Goal: Task Accomplishment & Management: Use online tool/utility

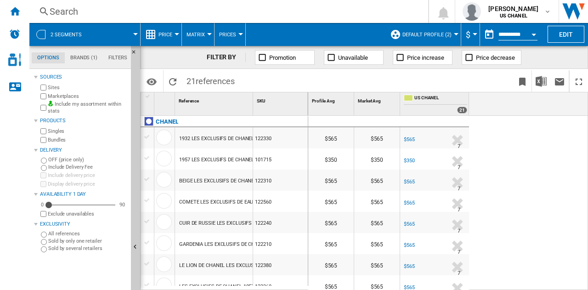
click at [518, 32] on input "**********" at bounding box center [518, 36] width 39 height 8
click at [536, 34] on div "Open calendar" at bounding box center [534, 35] width 5 height 2
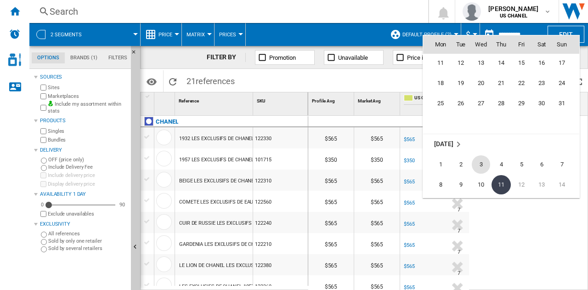
scroll to position [4305, 0]
click at [481, 76] on span "20" at bounding box center [481, 84] width 18 height 18
type input "**********"
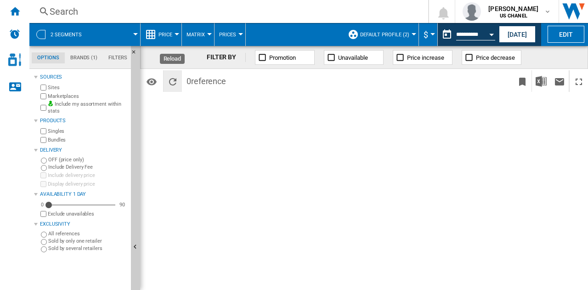
click at [169, 81] on ng-md-icon "Reload" at bounding box center [172, 81] width 11 height 11
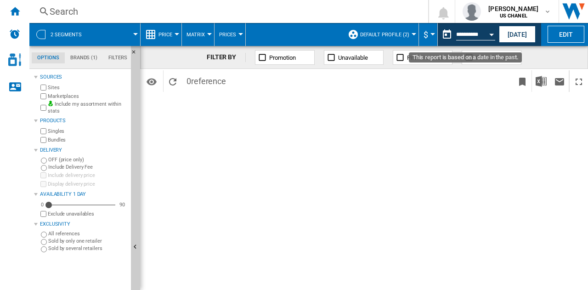
click at [490, 36] on button "Open calendar" at bounding box center [492, 33] width 17 height 17
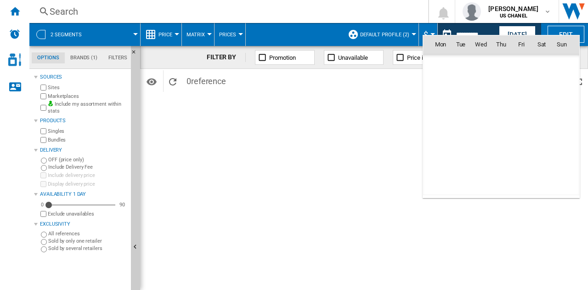
scroll to position [4264, 0]
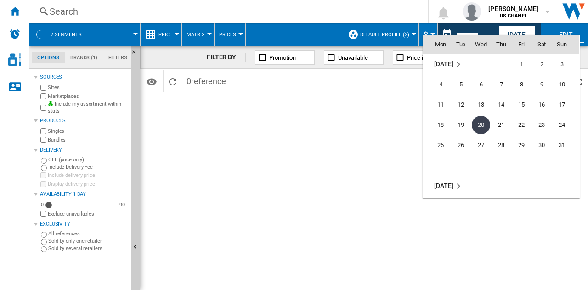
click at [373, 137] on div at bounding box center [294, 145] width 588 height 290
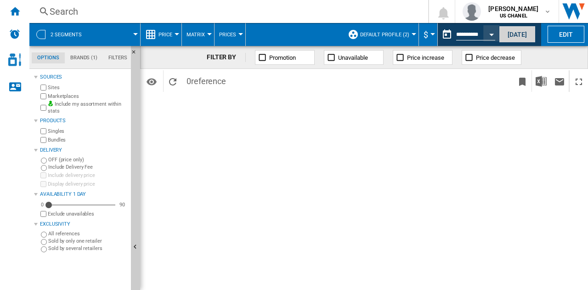
click at [515, 31] on button "Today" at bounding box center [517, 34] width 37 height 17
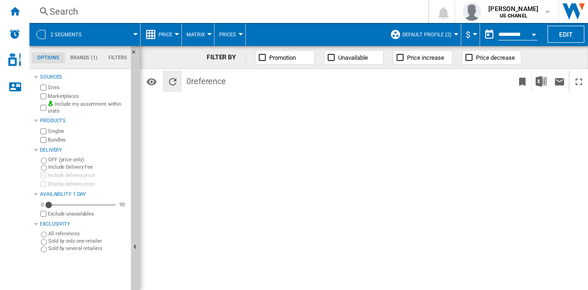
click at [172, 77] on ng-md-icon "Reload" at bounding box center [172, 81] width 11 height 11
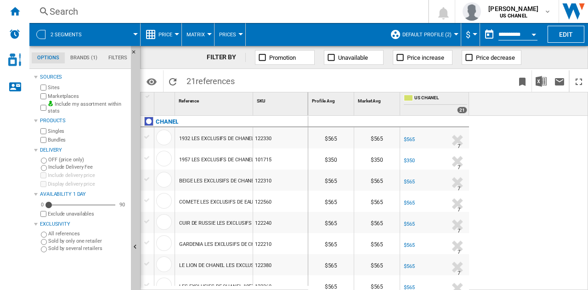
click at [143, 133] on div at bounding box center [148, 137] width 10 height 8
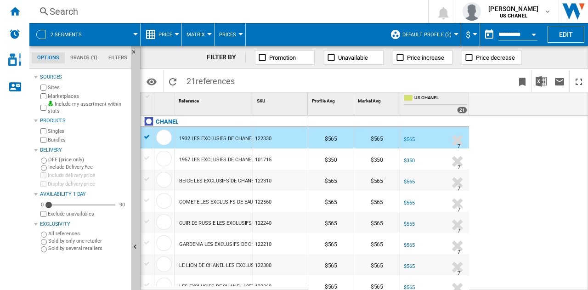
click at [144, 154] on div at bounding box center [148, 158] width 10 height 8
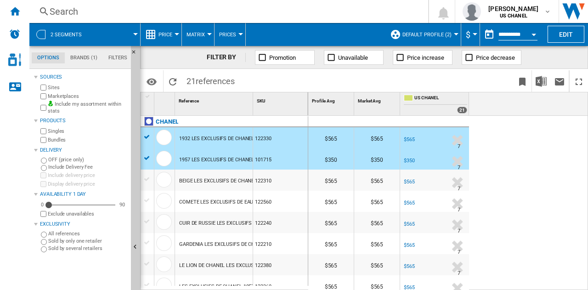
click at [416, 56] on span "Price increase" at bounding box center [425, 57] width 37 height 7
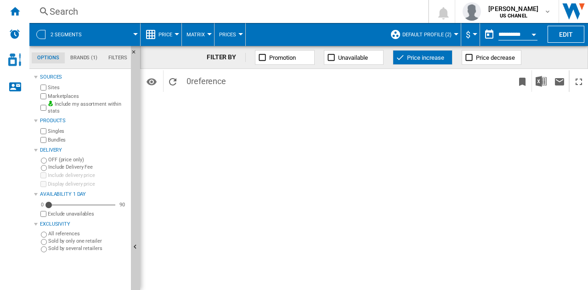
click at [403, 57] on ng-md-icon at bounding box center [400, 57] width 9 height 9
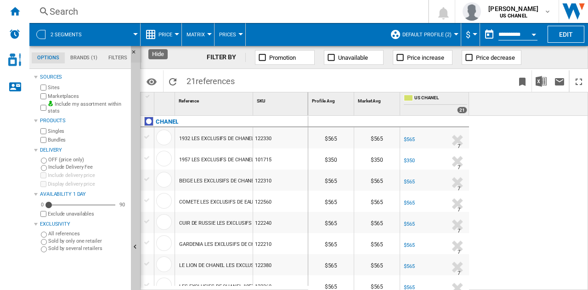
click at [135, 48] on button "Hide" at bounding box center [136, 54] width 11 height 17
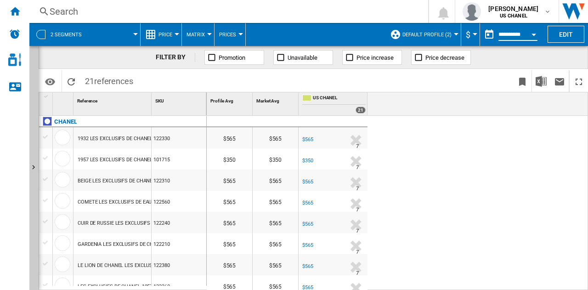
click at [518, 32] on input "**********" at bounding box center [518, 36] width 39 height 8
click at [510, 34] on input "**********" at bounding box center [518, 36] width 39 height 8
click at [537, 34] on button "Open calendar" at bounding box center [534, 33] width 17 height 17
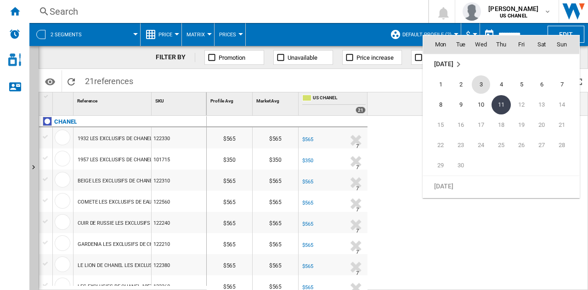
scroll to position [4281, 0]
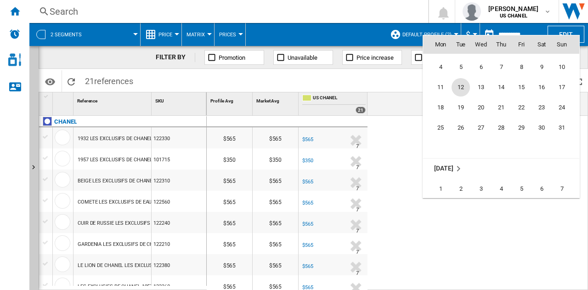
click at [461, 80] on span "12" at bounding box center [461, 87] width 18 height 18
type input "**********"
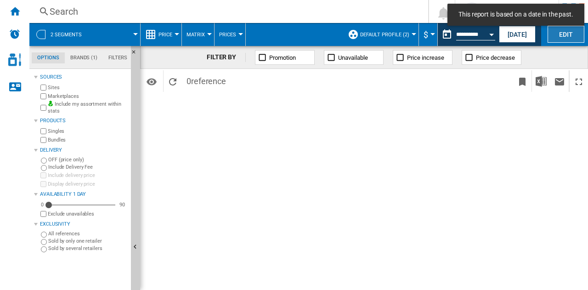
click at [559, 34] on button "Edit" at bounding box center [566, 34] width 37 height 17
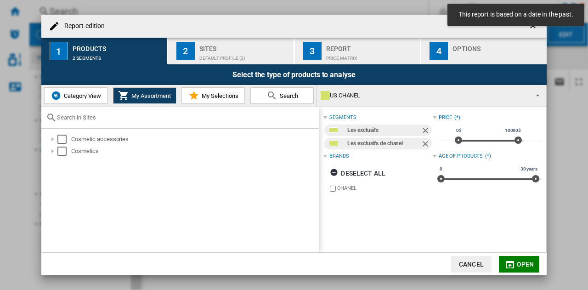
click at [97, 95] on span "Category View" at bounding box center [82, 95] width 40 height 7
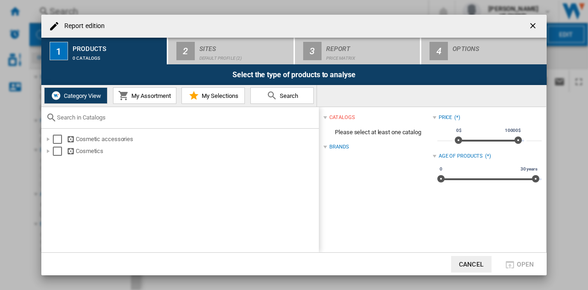
click at [214, 97] on span "My Selections" at bounding box center [219, 95] width 39 height 7
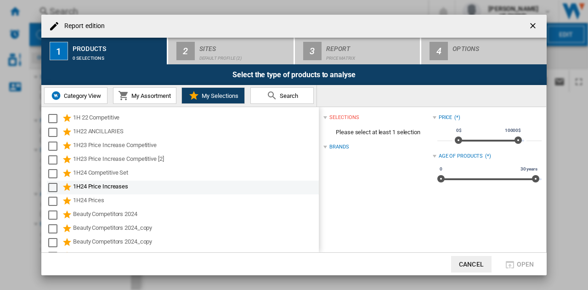
click at [109, 181] on div "1H24 Price Increases" at bounding box center [183, 188] width 272 height 14
click at [100, 185] on div "1H24 Price Increases" at bounding box center [195, 187] width 245 height 11
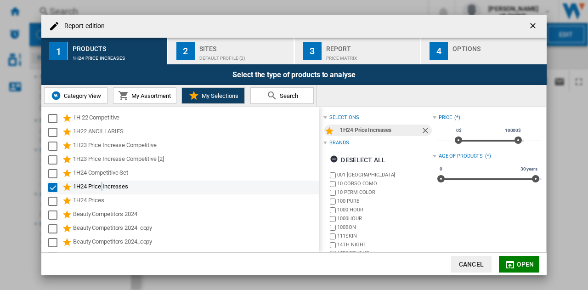
click at [100, 185] on div "1H24 Price Increases" at bounding box center [195, 187] width 245 height 11
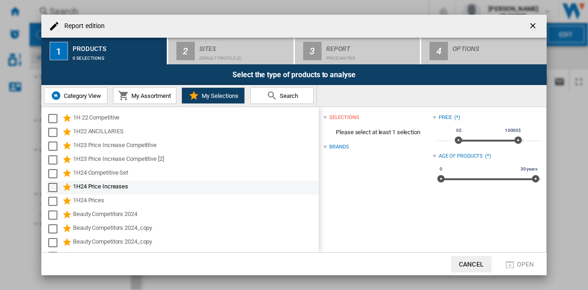
click at [133, 187] on div "1H24 Price Increases" at bounding box center [195, 187] width 245 height 11
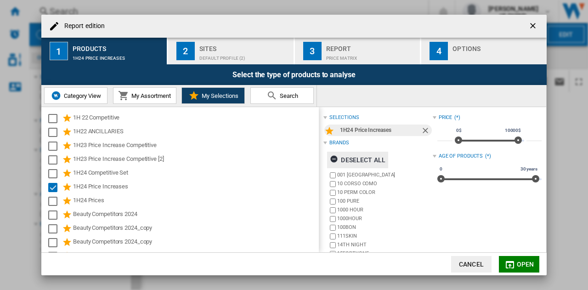
click at [345, 160] on div "Deselect all" at bounding box center [358, 160] width 56 height 17
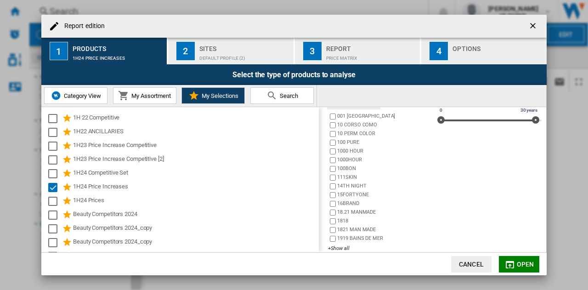
scroll to position [69, 0]
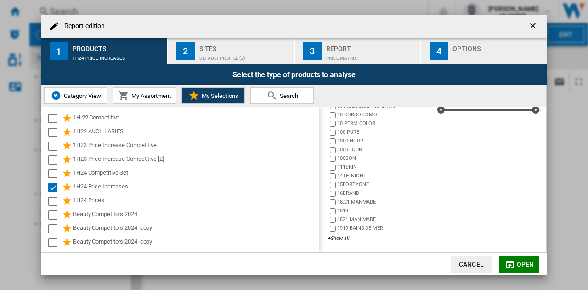
click at [506, 262] on md-icon "Report edition ..." at bounding box center [510, 264] width 11 height 11
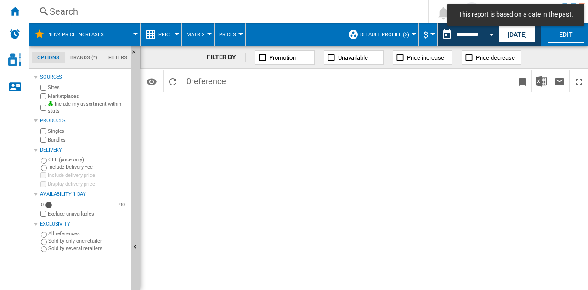
click at [85, 57] on md-tab-item "Brands (*)" at bounding box center [84, 57] width 38 height 11
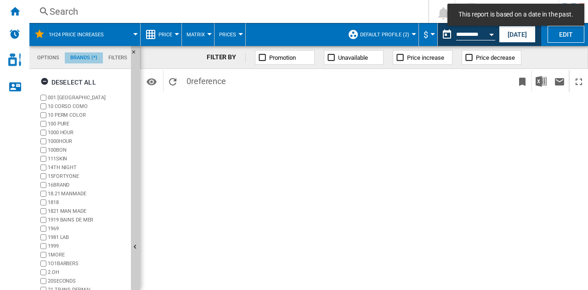
scroll to position [35, 0]
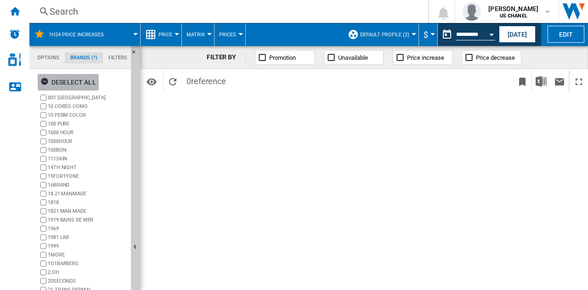
click at [45, 78] on ng-md-icon "button" at bounding box center [45, 82] width 11 height 11
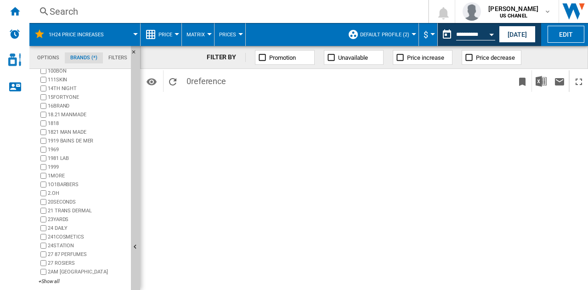
scroll to position [80, 0]
click at [50, 274] on div "001 LONDON 10 CORSO COMO 10 PERM COLOR 100 PURE 1000 HOUR 1000HOUR 100BON 111SK…" at bounding box center [83, 149] width 89 height 273
click at [48, 281] on div "+Show all" at bounding box center [83, 280] width 89 height 7
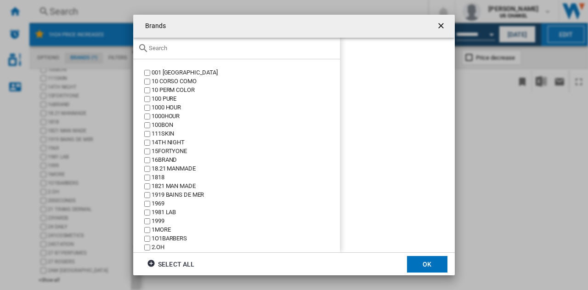
click at [169, 44] on div at bounding box center [236, 49] width 207 height 22
click at [158, 47] on input "text" at bounding box center [242, 48] width 187 height 7
type input "CHANEL"
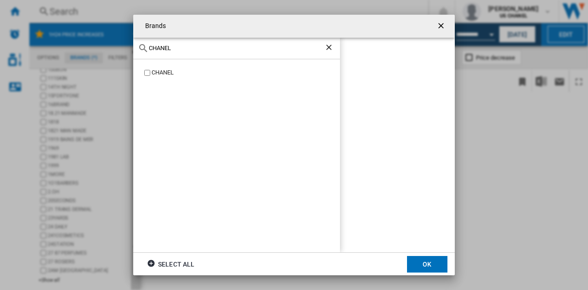
click at [165, 71] on div "CHANEL" at bounding box center [246, 72] width 188 height 9
click at [421, 264] on button "OK" at bounding box center [427, 264] width 40 height 17
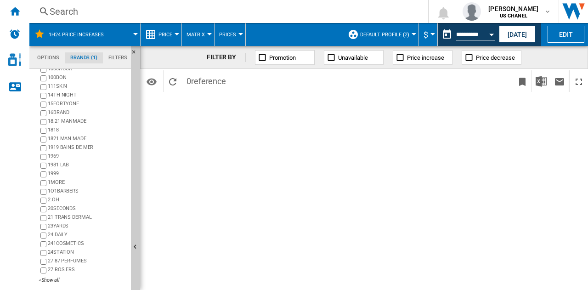
scroll to position [0, 0]
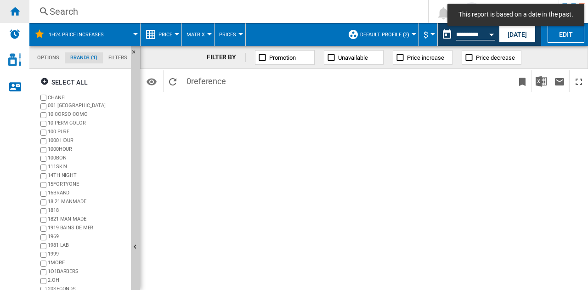
click at [15, 15] on ng-md-icon "Home" at bounding box center [14, 11] width 11 height 11
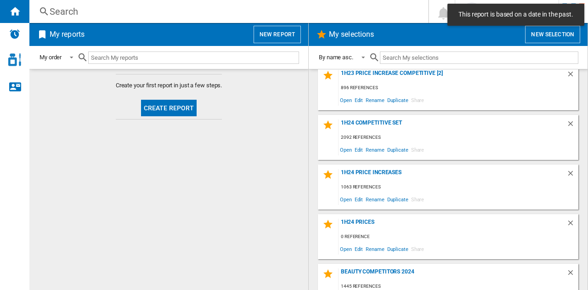
scroll to position [158, 0]
click at [170, 108] on button "Create report" at bounding box center [169, 108] width 56 height 17
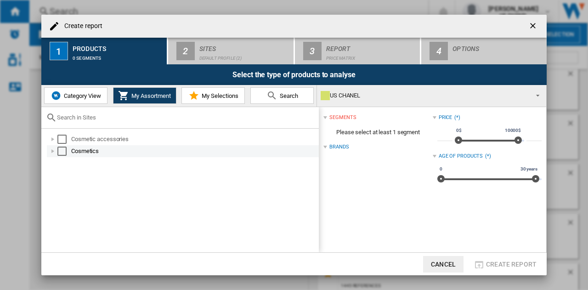
click at [51, 147] on div "Create report ..." at bounding box center [52, 151] width 9 height 9
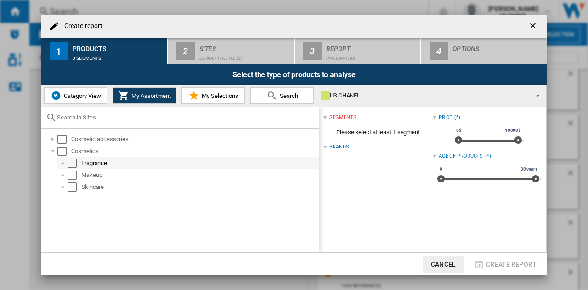
click at [61, 162] on div "Create report ..." at bounding box center [62, 163] width 9 height 9
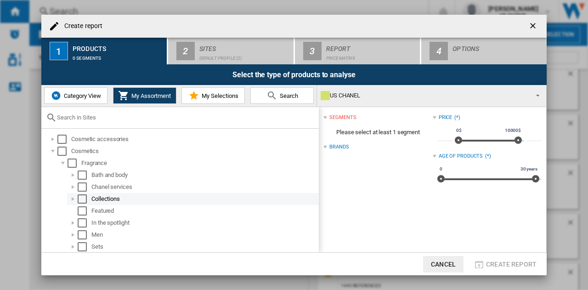
click at [73, 196] on div "Create report ..." at bounding box center [72, 198] width 9 height 9
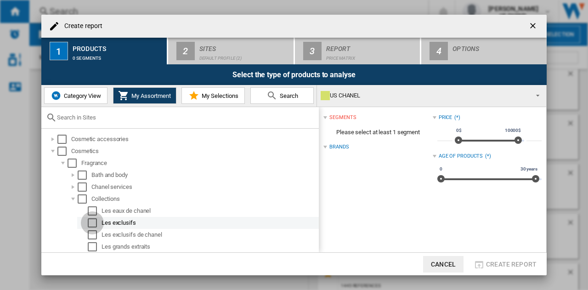
click at [90, 219] on div "Select" at bounding box center [92, 222] width 9 height 9
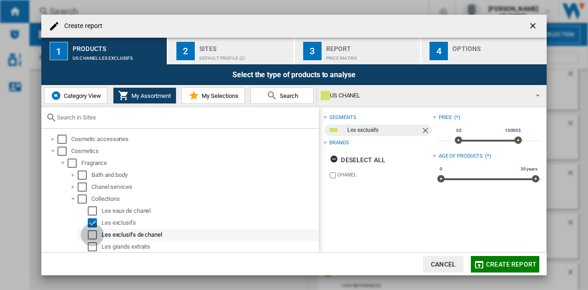
click at [93, 232] on div "Select" at bounding box center [92, 234] width 9 height 9
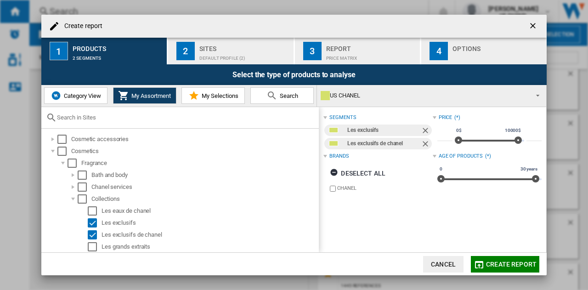
click at [483, 257] on button "Create report" at bounding box center [505, 264] width 68 height 17
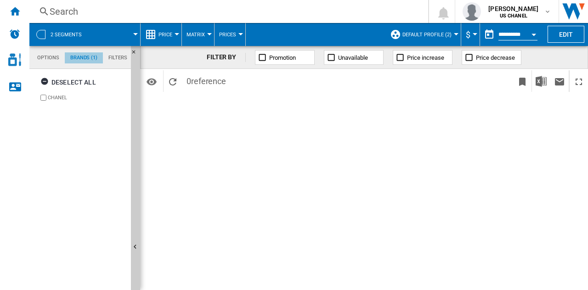
click at [85, 56] on md-tab-item "Brands (1)" at bounding box center [84, 57] width 38 height 11
click at [134, 52] on ng-md-icon "Hide" at bounding box center [136, 54] width 11 height 11
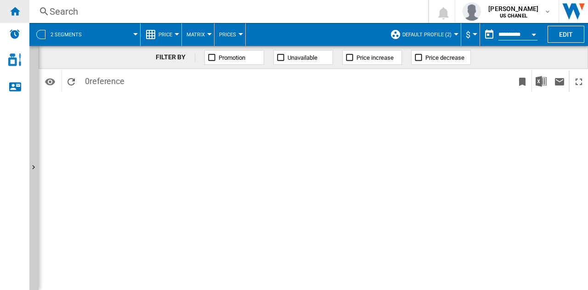
click at [18, 12] on ng-md-icon "Home" at bounding box center [14, 11] width 11 height 11
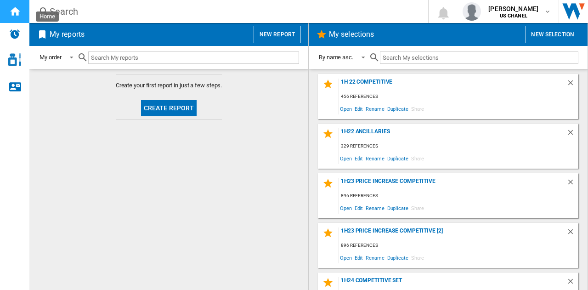
click at [18, 12] on ng-md-icon "Home" at bounding box center [14, 11] width 11 height 11
click at [79, 30] on h2 "My reports" at bounding box center [67, 34] width 39 height 17
click at [275, 30] on button "New report" at bounding box center [277, 34] width 47 height 17
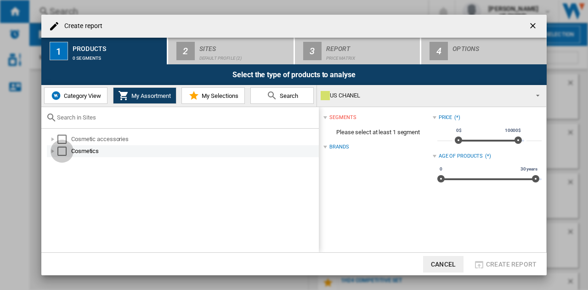
click at [57, 152] on div "Select" at bounding box center [61, 151] width 9 height 9
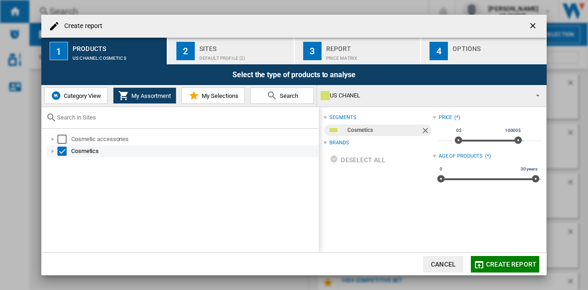
click at [52, 151] on div "Create report ..." at bounding box center [52, 151] width 9 height 9
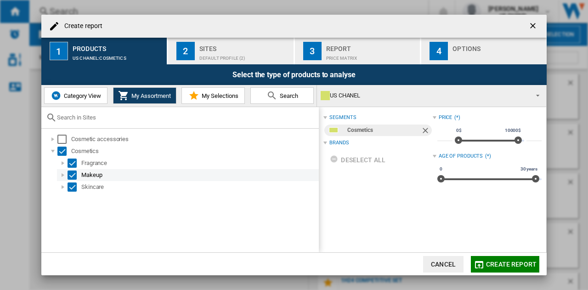
click at [69, 171] on div "Select" at bounding box center [72, 175] width 9 height 9
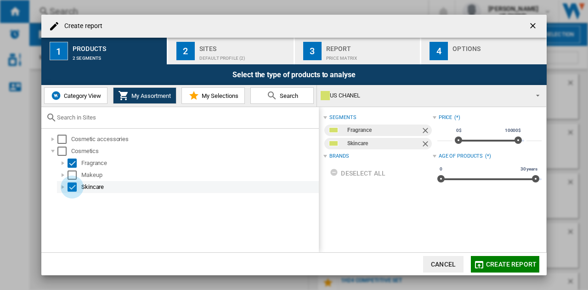
click at [71, 185] on div "Select" at bounding box center [72, 186] width 9 height 9
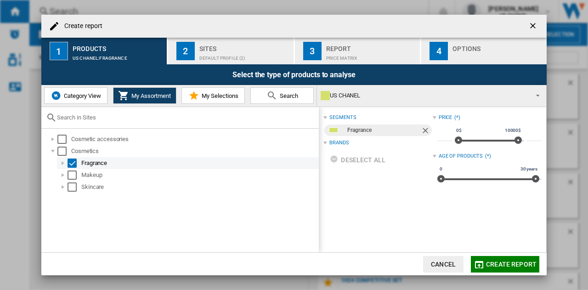
click at [61, 162] on div "Create report ..." at bounding box center [62, 163] width 9 height 9
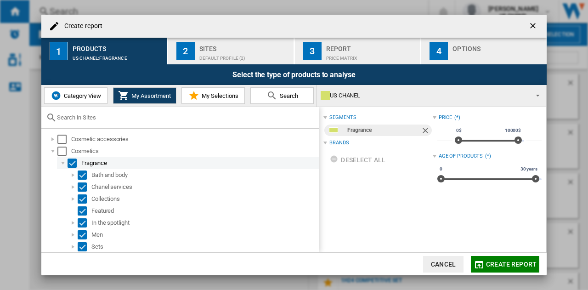
click at [71, 164] on div "Select" at bounding box center [72, 163] width 9 height 9
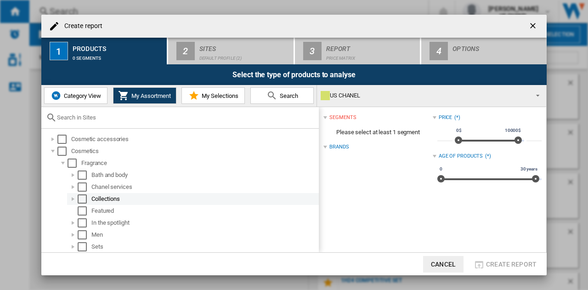
click at [75, 196] on div "Create report ..." at bounding box center [72, 198] width 9 height 9
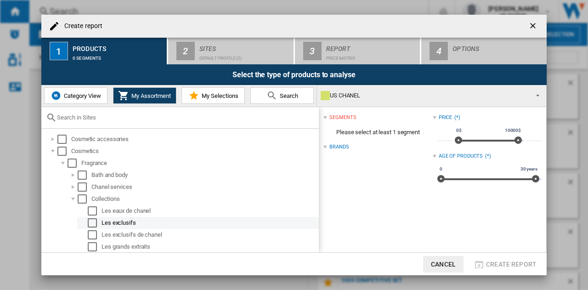
click at [90, 225] on div "Select" at bounding box center [92, 222] width 9 height 9
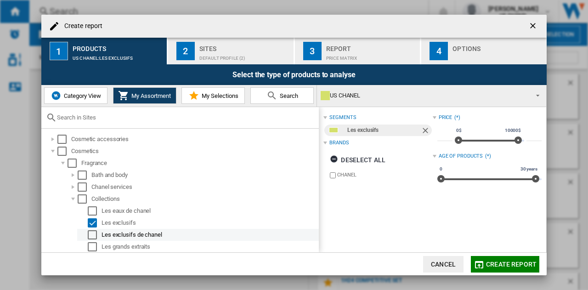
click at [94, 234] on div "Select" at bounding box center [92, 234] width 9 height 9
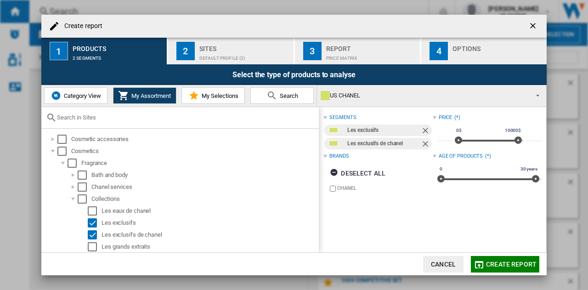
click at [495, 262] on span "Create report" at bounding box center [511, 264] width 51 height 7
